Goal: Task Accomplishment & Management: Manage account settings

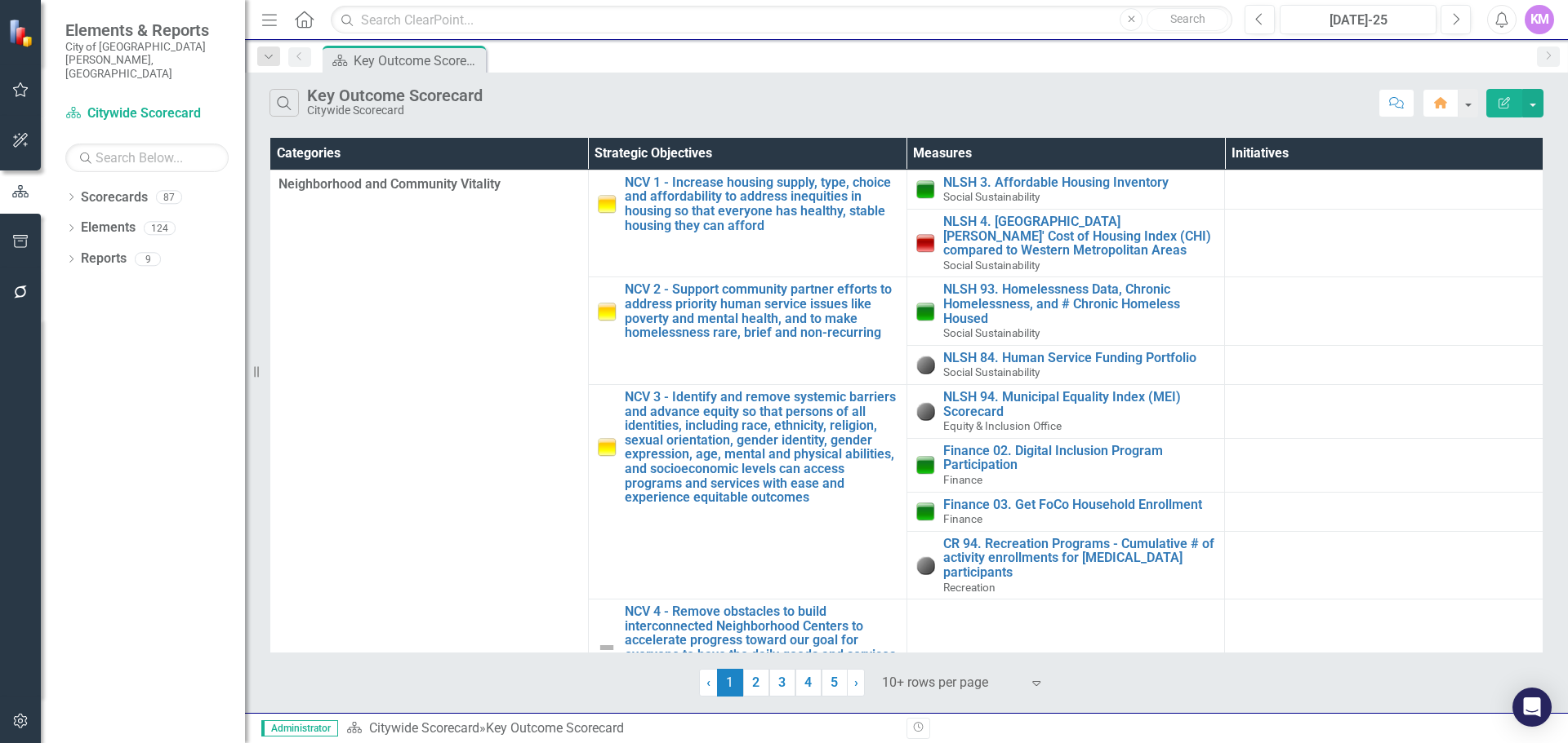
click at [22, 723] on icon "button" at bounding box center [19, 721] width 14 height 14
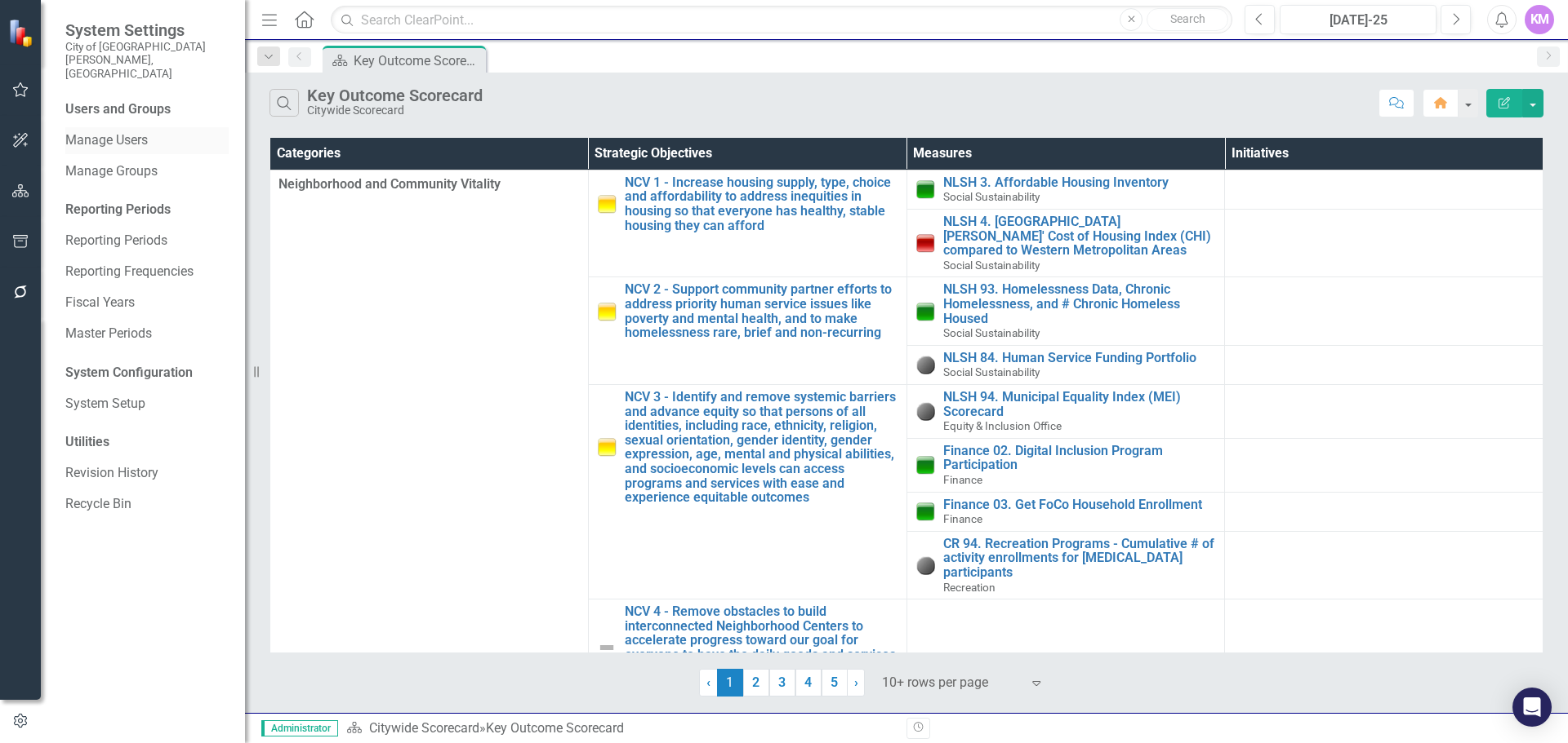
click at [141, 132] on link "Manage Users" at bounding box center [146, 141] width 163 height 19
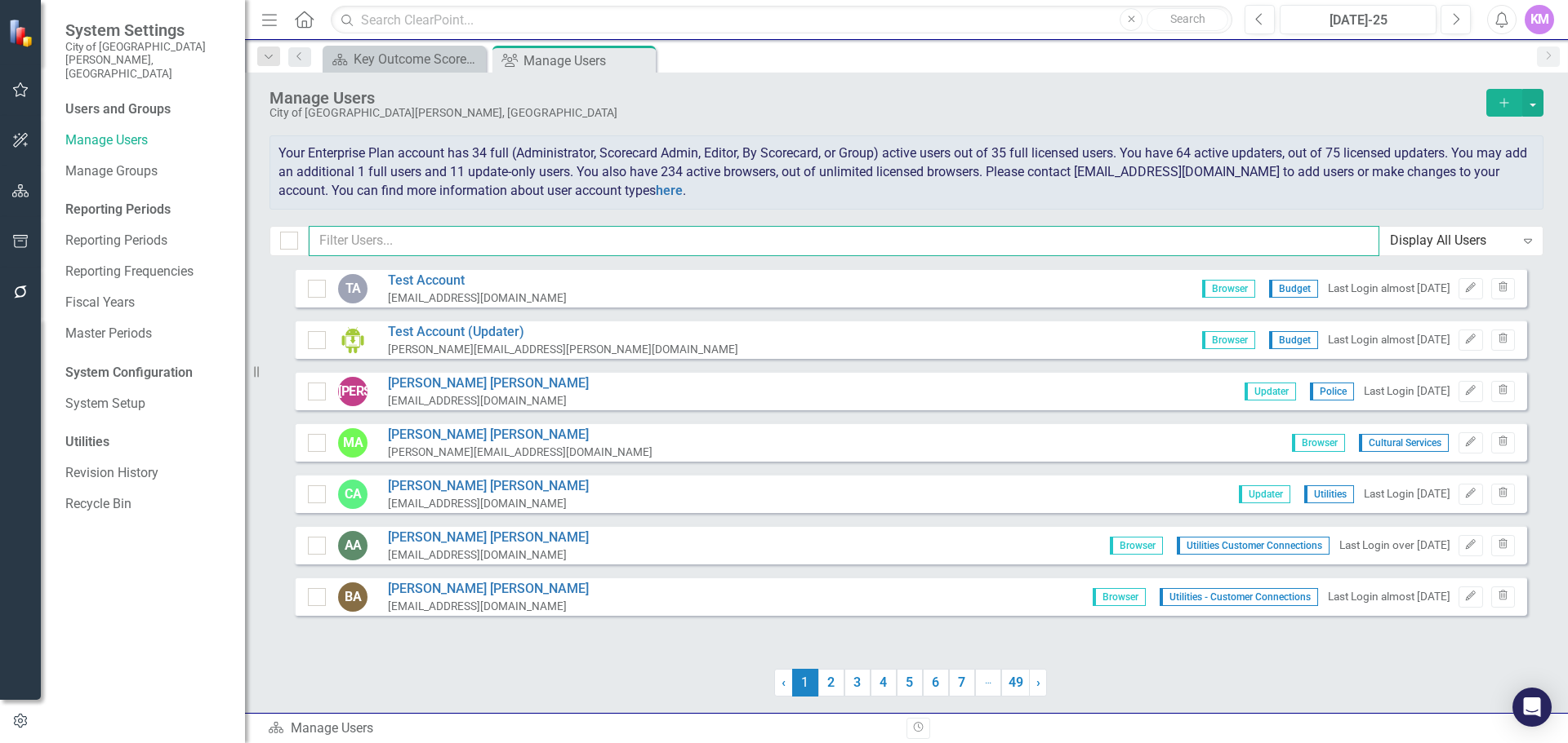
click at [418, 243] on input "text" at bounding box center [843, 241] width 1070 height 30
click at [441, 250] on input "text" at bounding box center [843, 241] width 1070 height 30
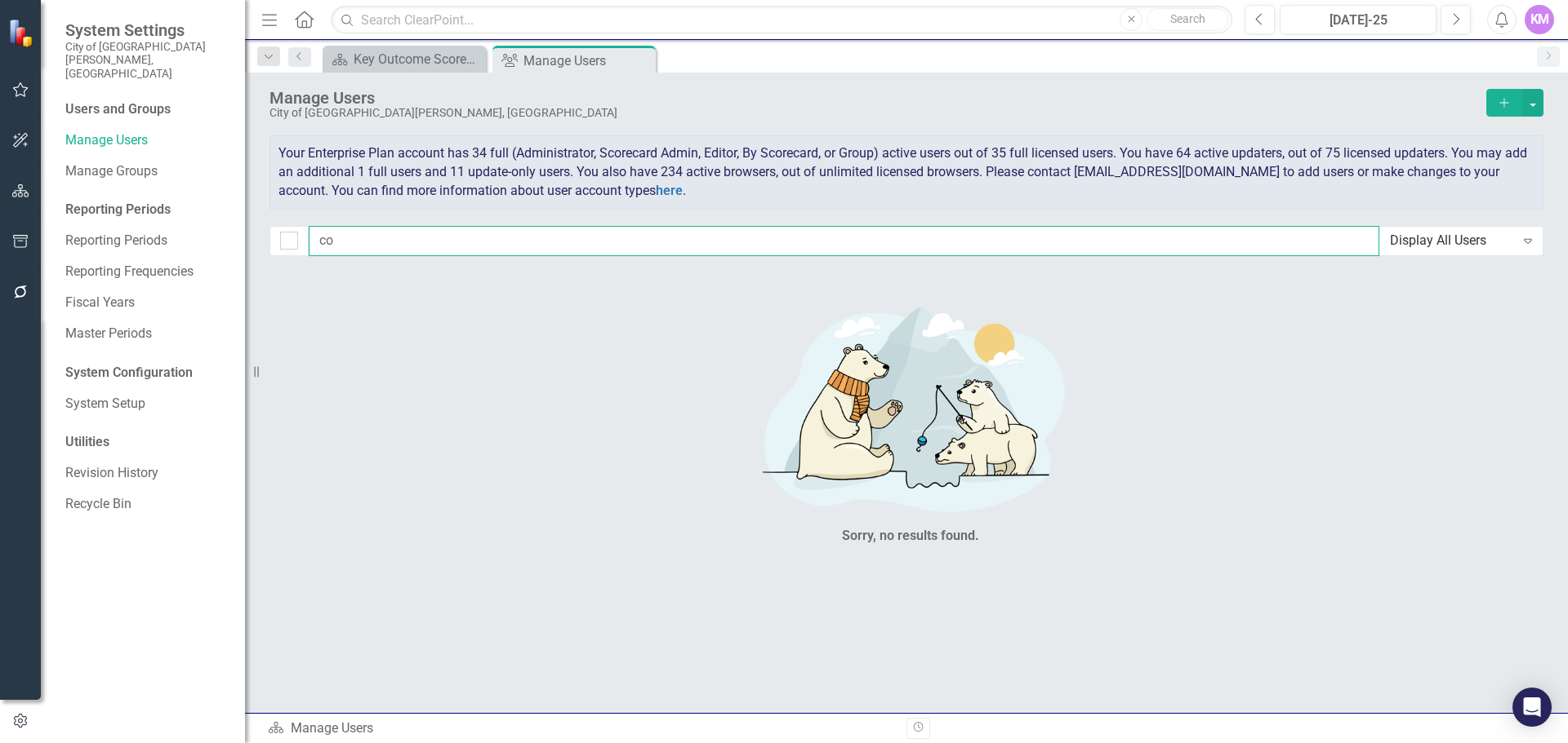
type input "c"
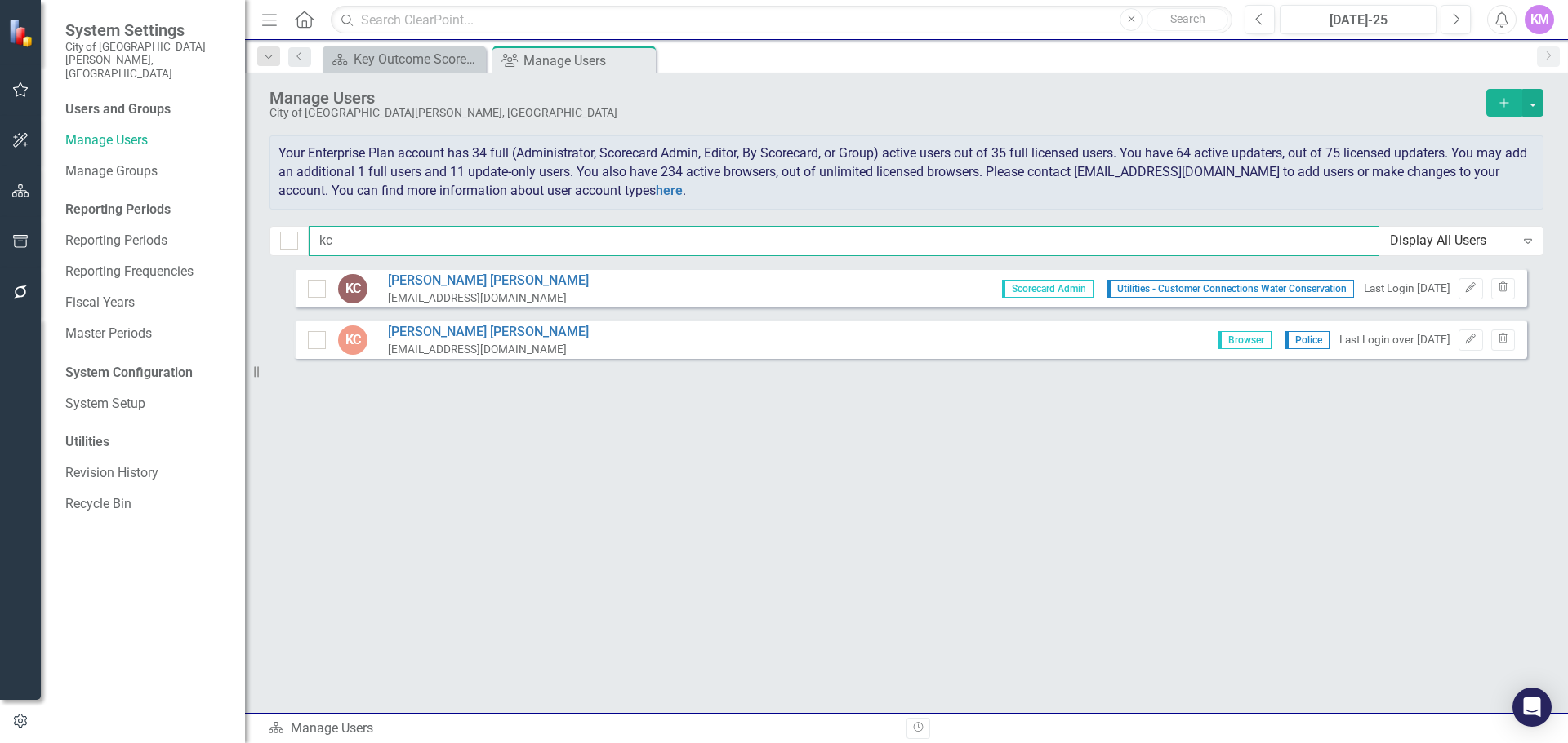
click at [362, 236] on input "kc" at bounding box center [843, 241] width 1070 height 30
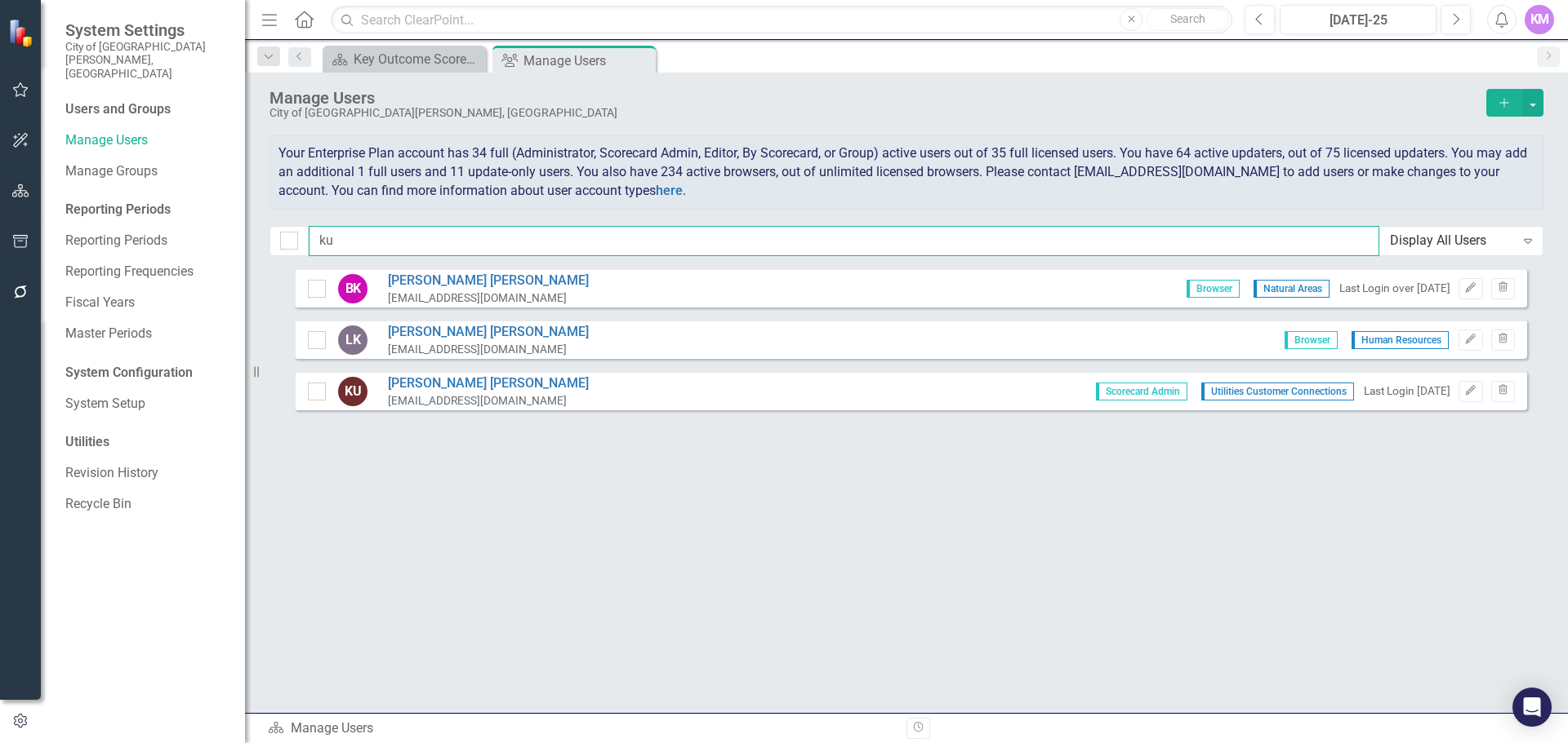
type input "k"
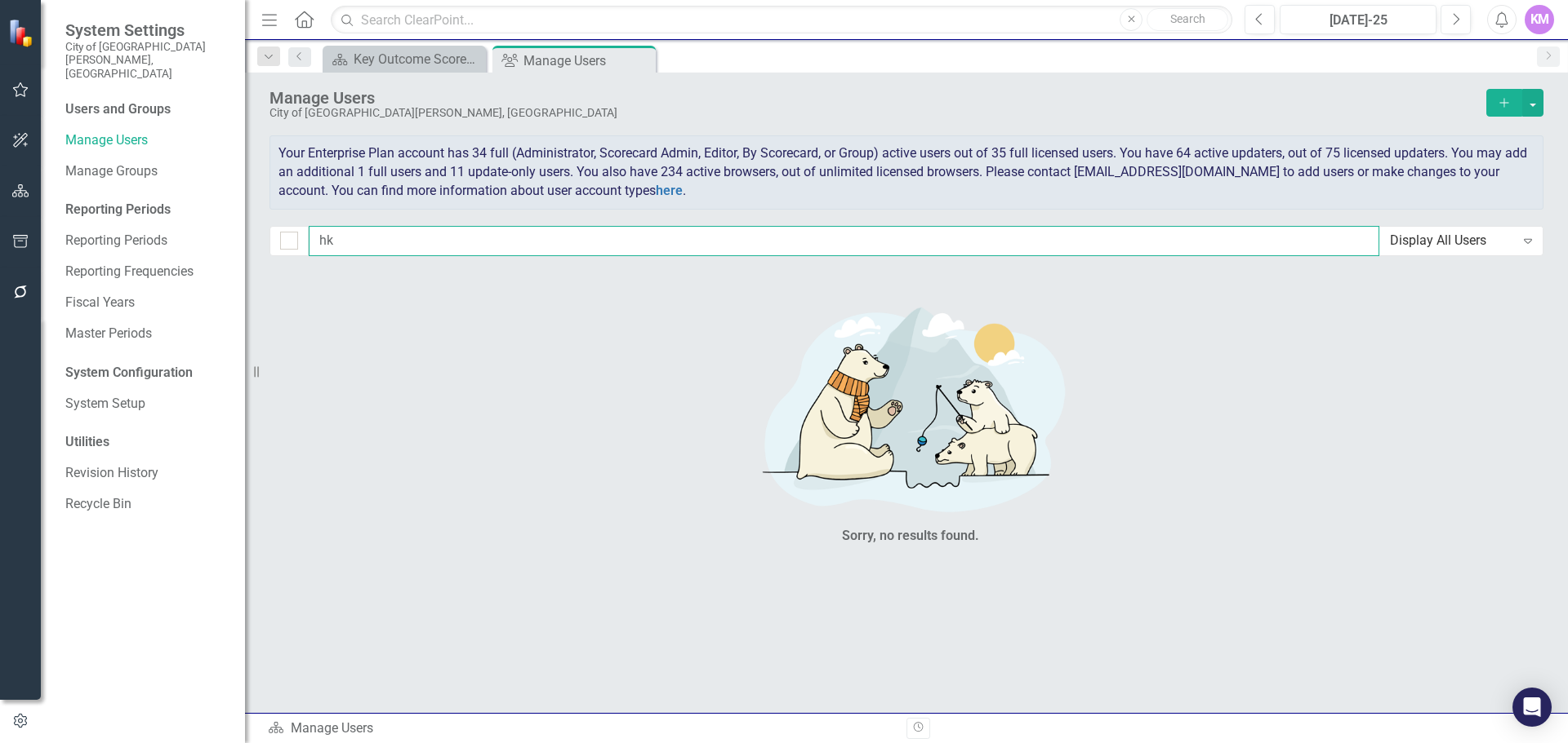
type input "h"
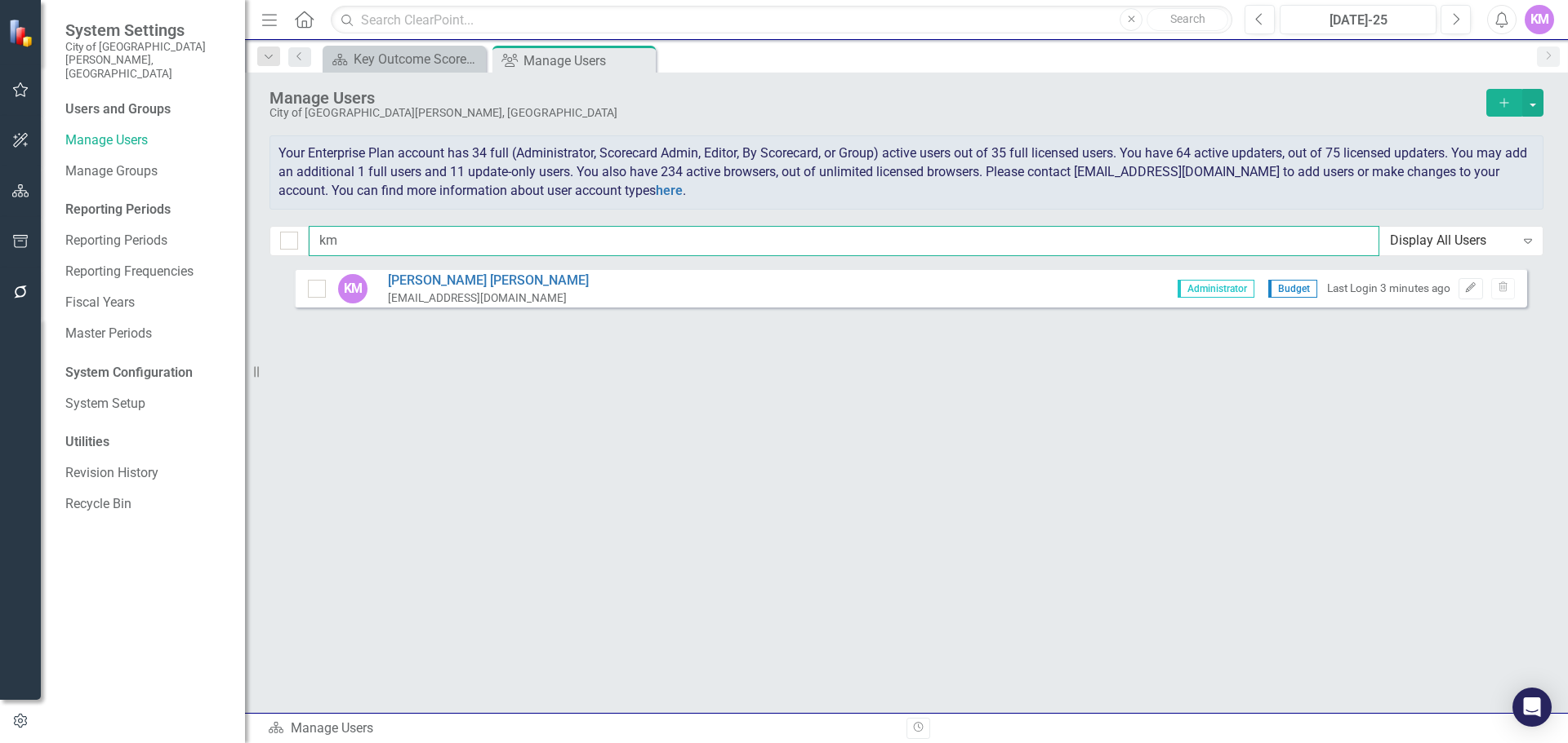
type input "k"
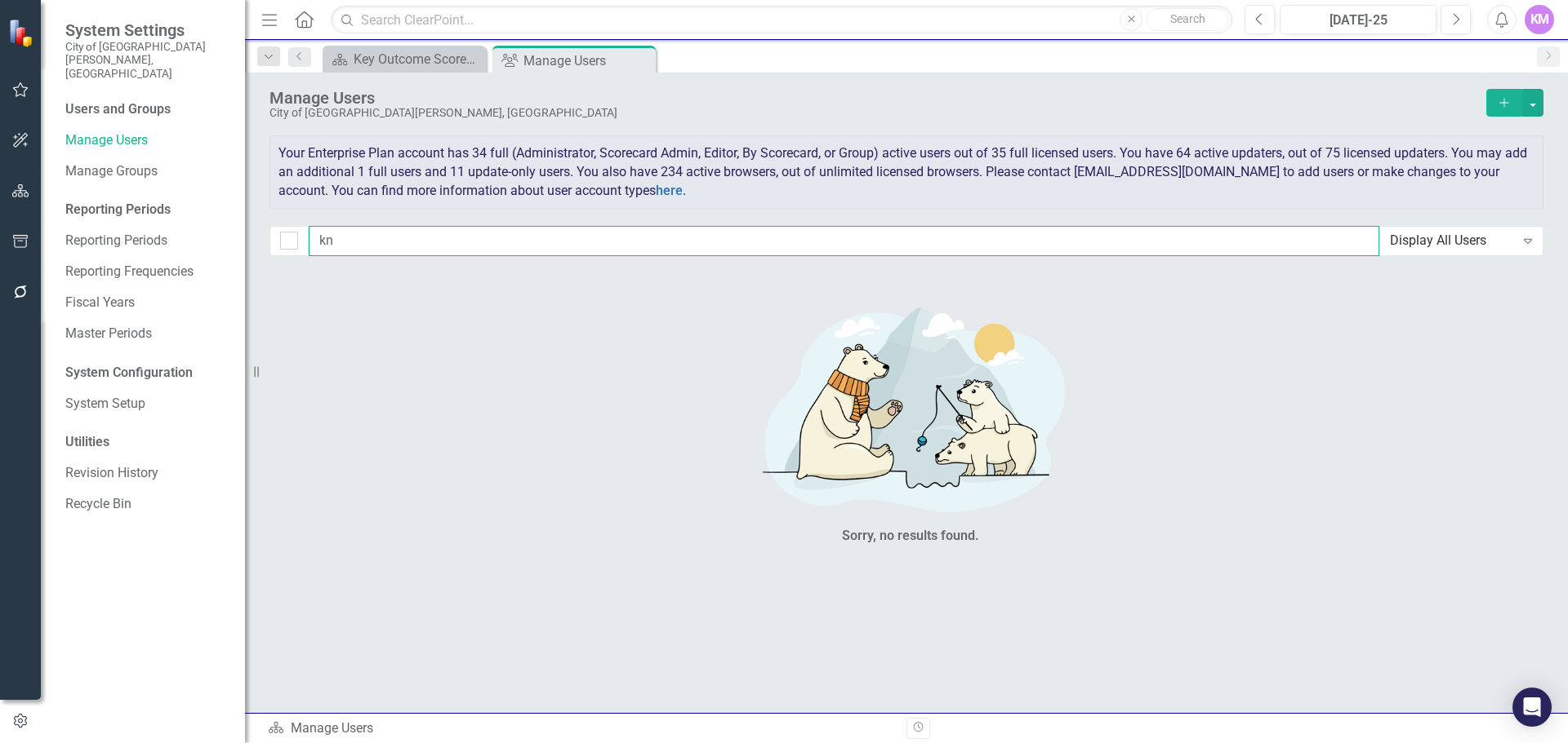
type input "k"
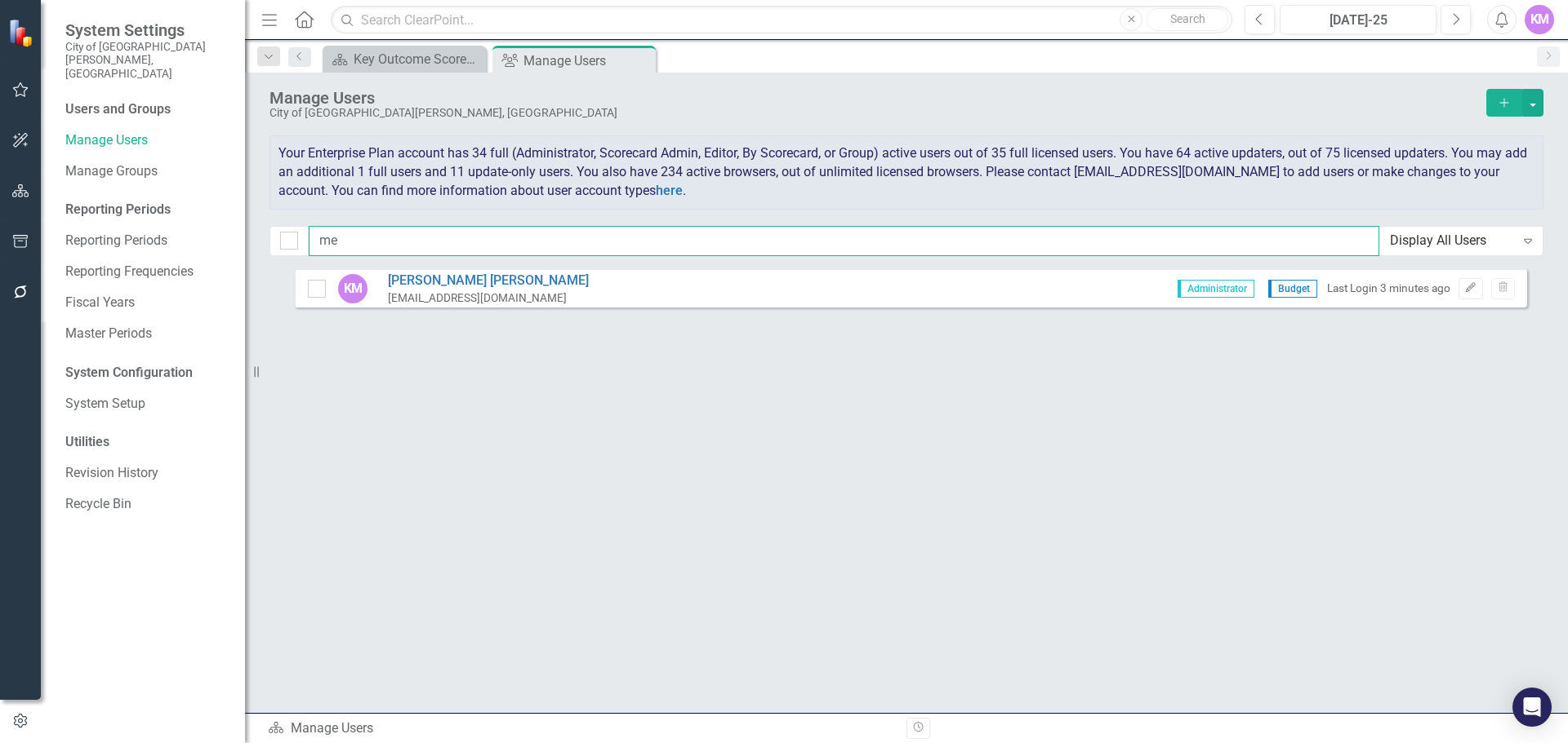
type input "m"
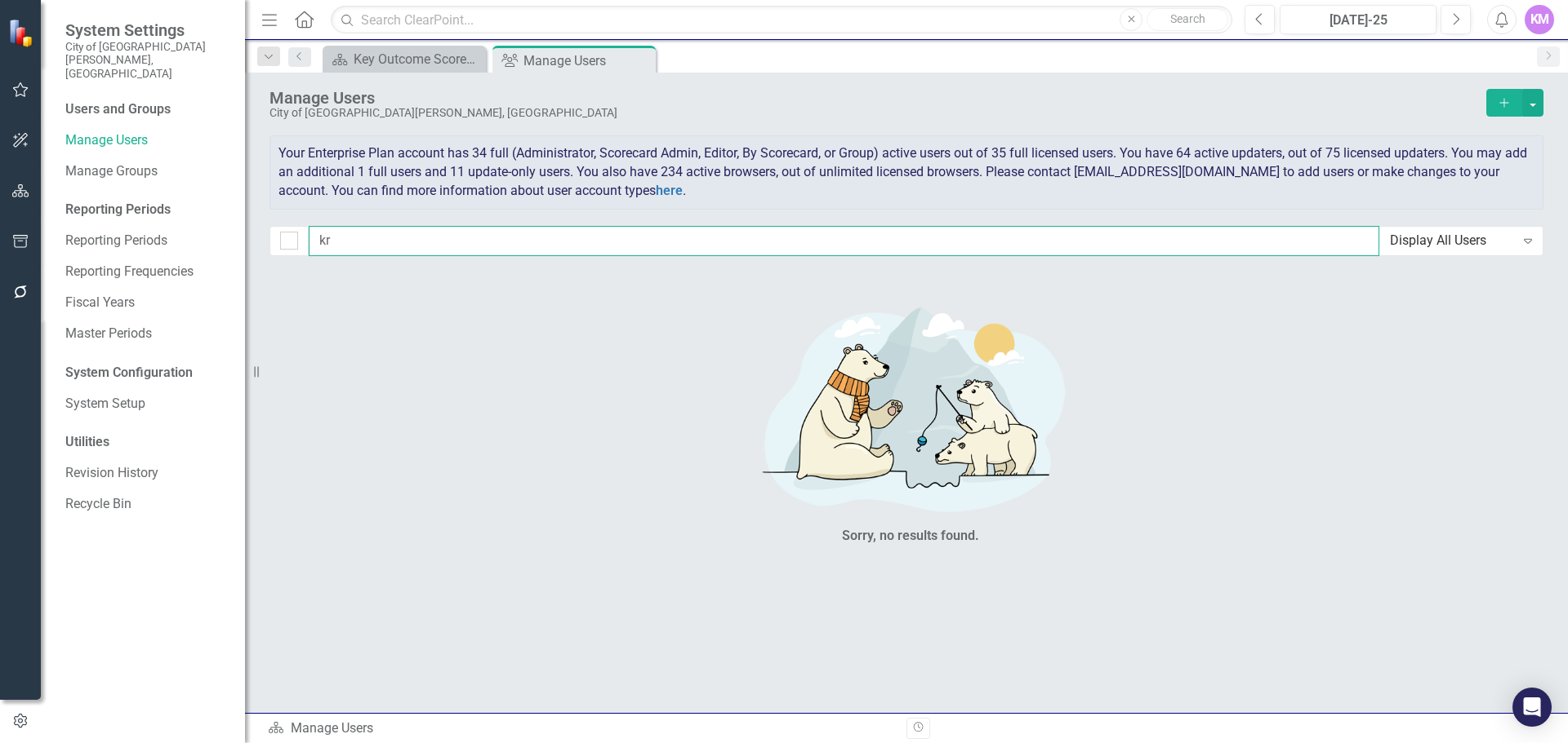
type input "k"
type input "j"
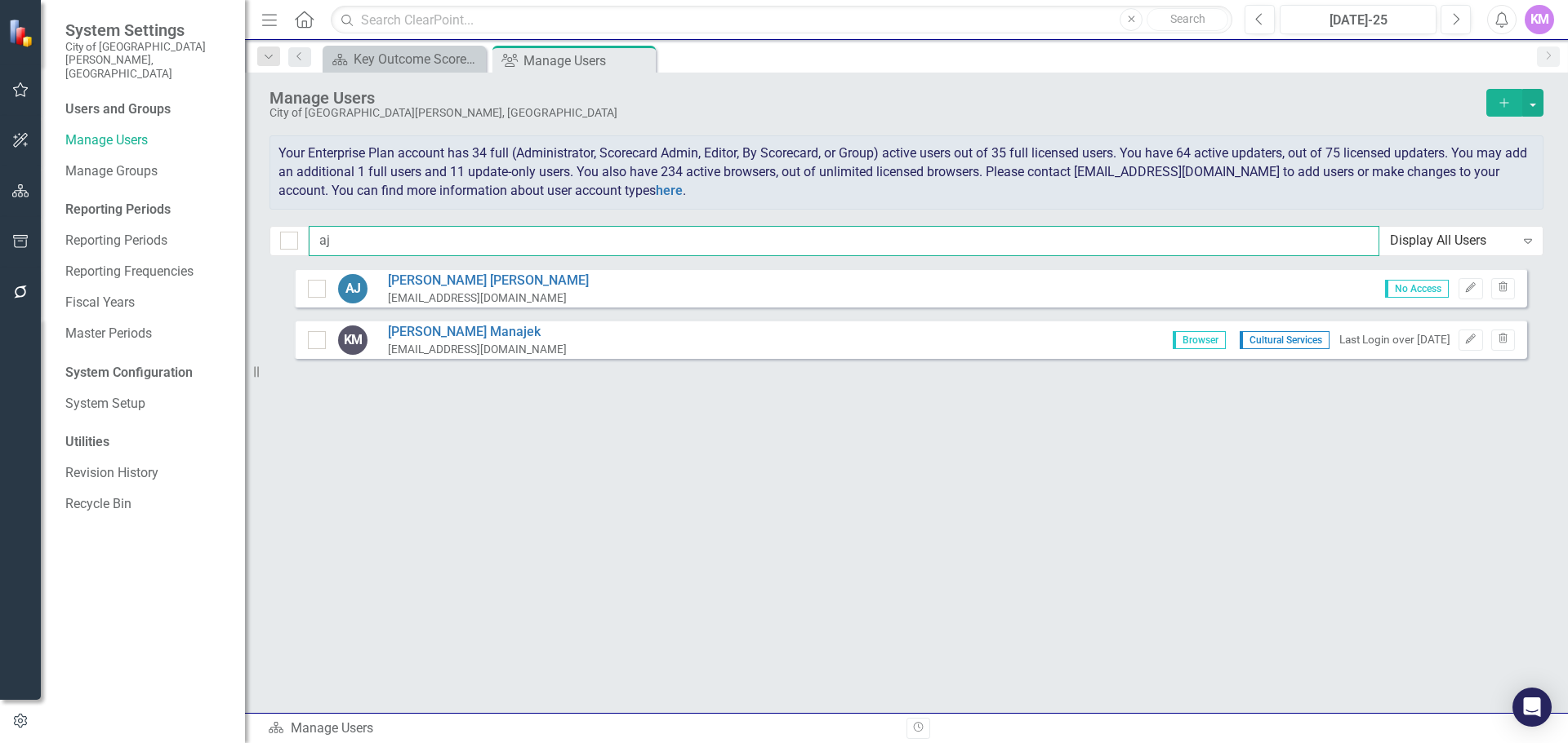
type input "a"
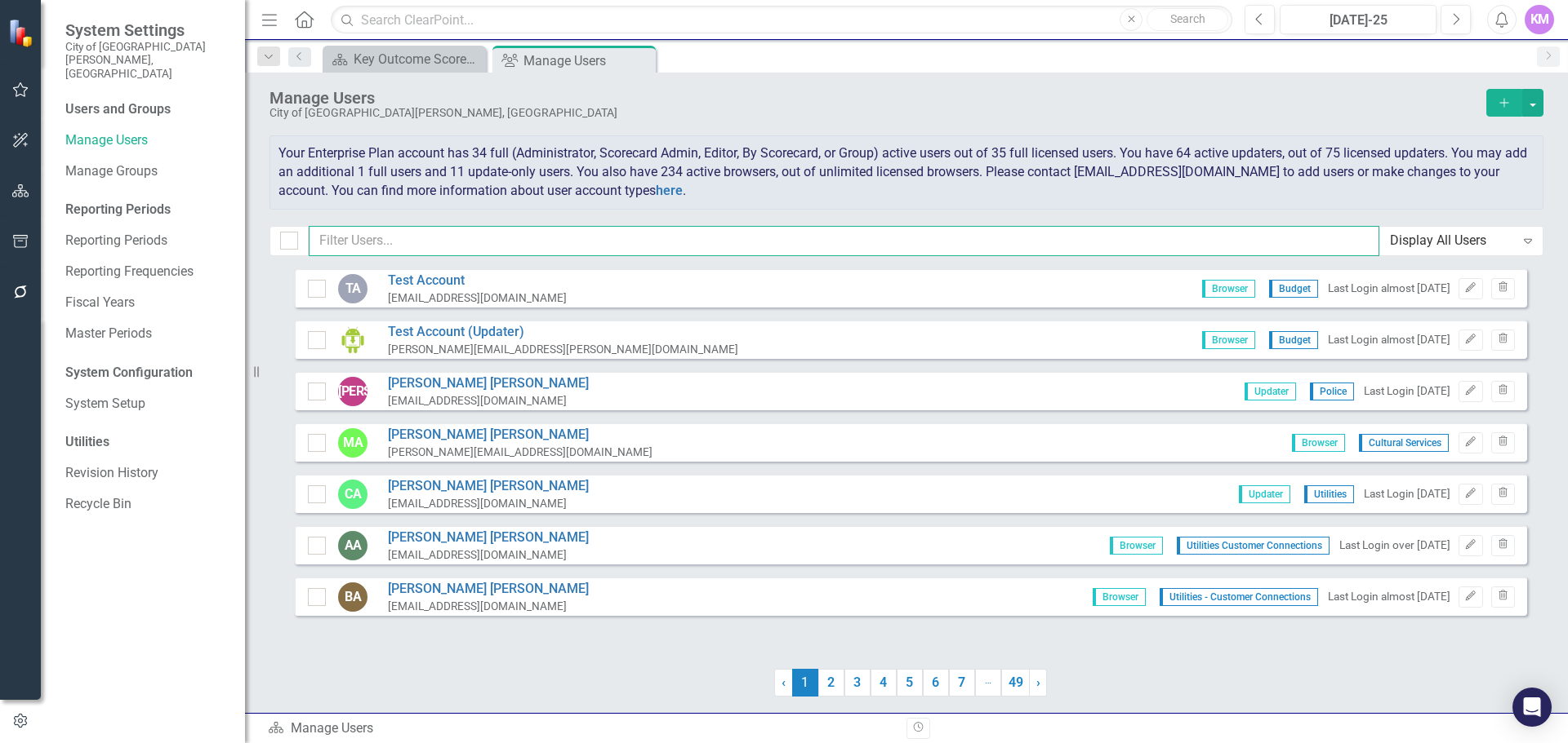
click at [490, 235] on input "text" at bounding box center [843, 241] width 1070 height 30
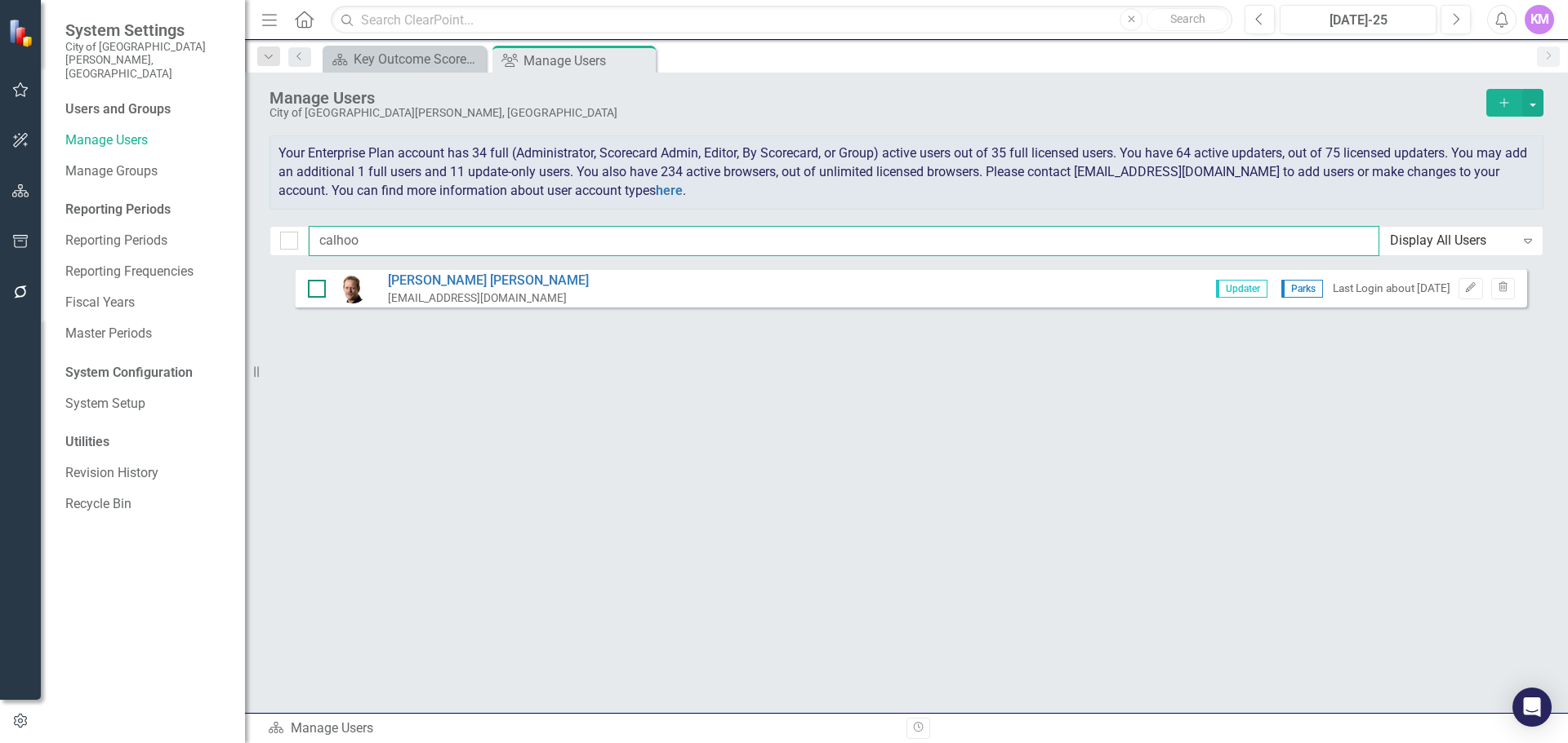
type input "calhoo"
click at [315, 288] on input "checkbox" at bounding box center [313, 285] width 11 height 11
checkbox input "true"
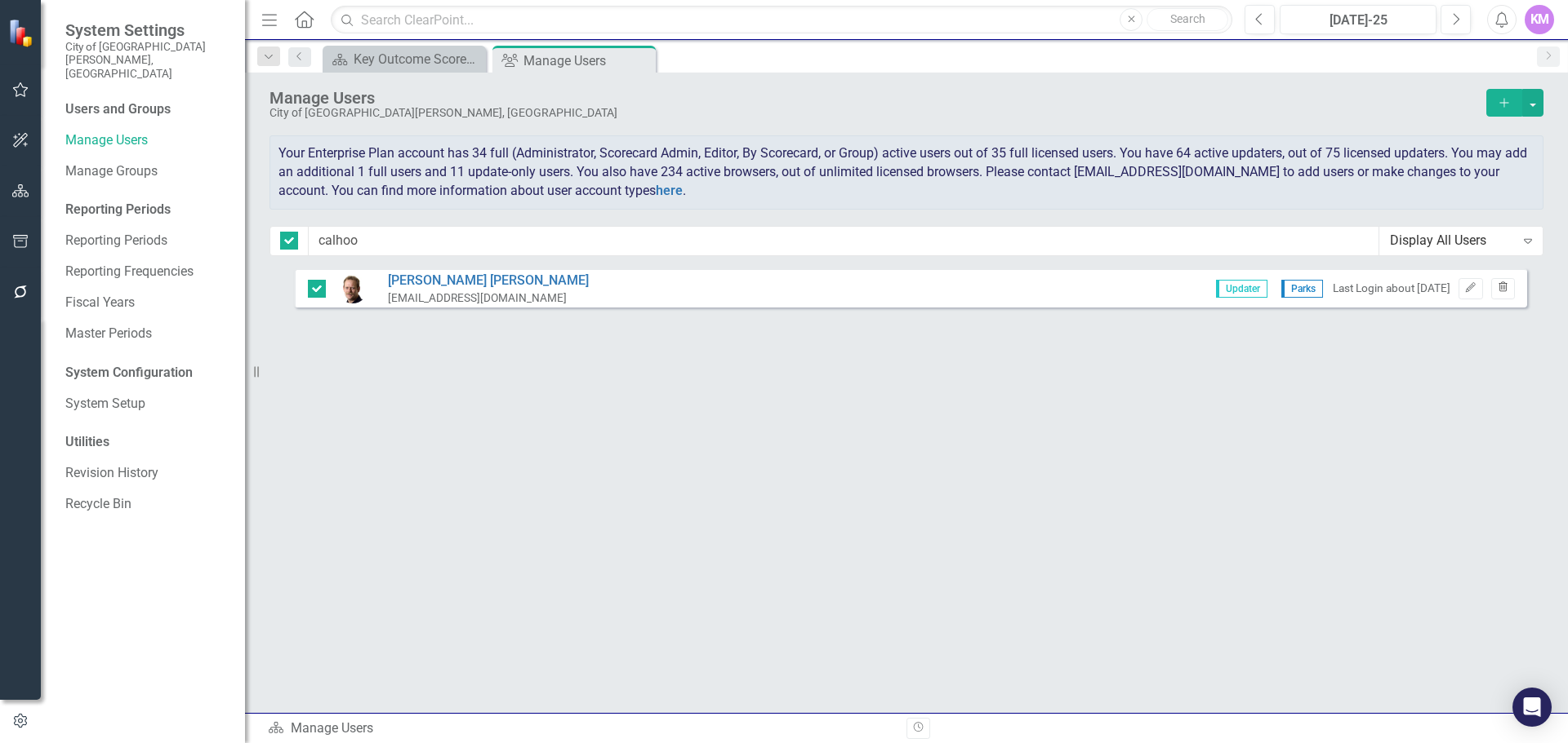
click at [1509, 288] on button "Trash" at bounding box center [1503, 289] width 24 height 21
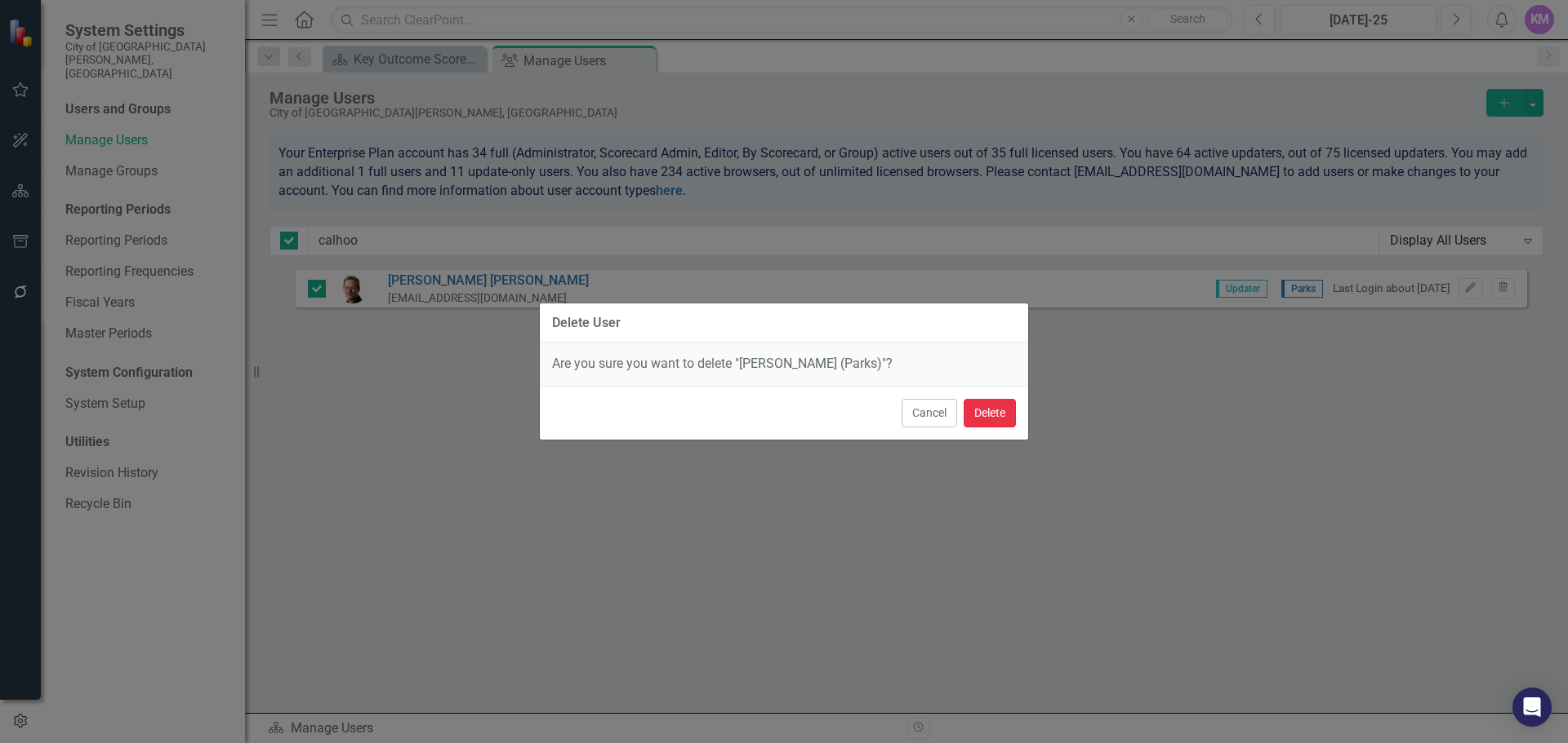
click at [988, 421] on button "Delete" at bounding box center [989, 414] width 52 height 29
checkbox input "false"
